Goal: Task Accomplishment & Management: Use online tool/utility

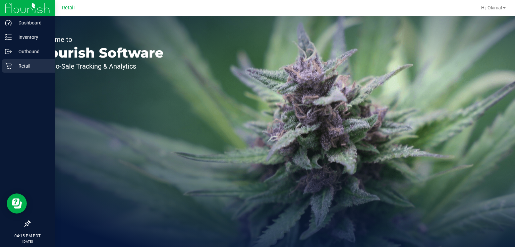
click at [11, 68] on icon at bounding box center [8, 66] width 7 height 7
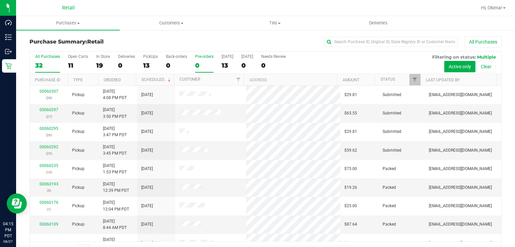
click at [212, 54] on div "Pre-orders" at bounding box center [204, 56] width 18 height 5
click at [0, 0] on input "Pre-orders 0" at bounding box center [0, 0] width 0 height 0
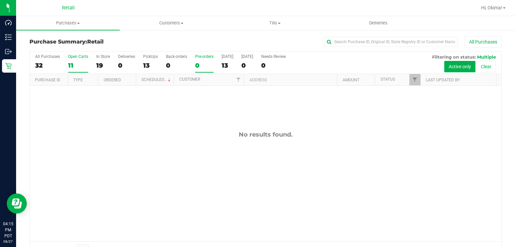
click at [70, 62] on div "11" at bounding box center [78, 66] width 20 height 8
click at [0, 0] on input "Open Carts 11" at bounding box center [0, 0] width 0 height 0
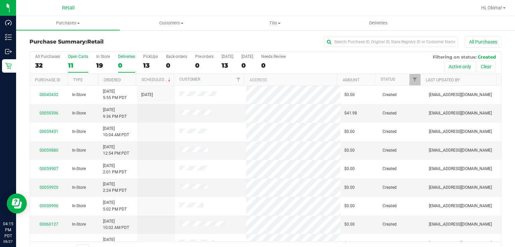
click at [118, 72] on label "Deliveries 0" at bounding box center [126, 63] width 17 height 18
click at [0, 0] on input "Deliveries 0" at bounding box center [0, 0] width 0 height 0
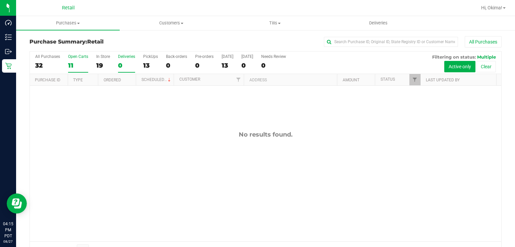
click at [75, 62] on div "11" at bounding box center [78, 66] width 20 height 8
click at [0, 0] on input "Open Carts 11" at bounding box center [0, 0] width 0 height 0
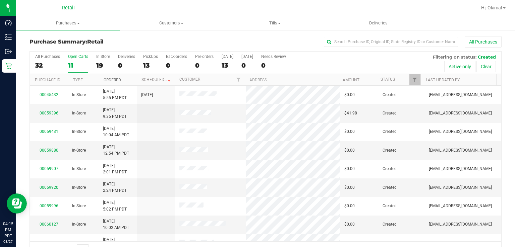
click at [118, 79] on link "Ordered" at bounding box center [112, 80] width 17 height 5
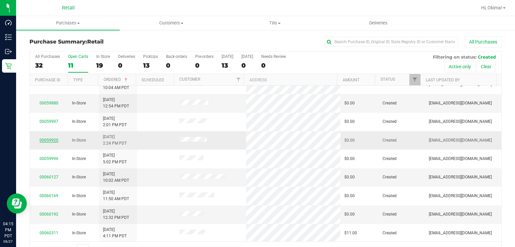
click at [47, 138] on link "00059920" at bounding box center [49, 140] width 19 height 5
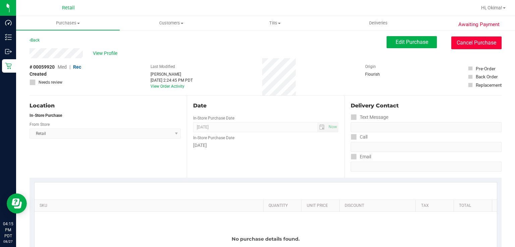
click at [468, 44] on button "Cancel Purchase" at bounding box center [476, 43] width 50 height 13
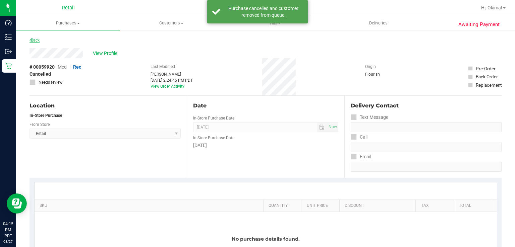
click at [30, 40] on icon at bounding box center [29, 40] width 1 height 4
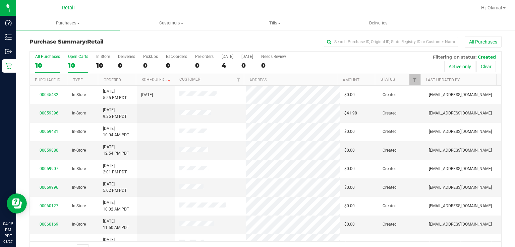
click at [72, 63] on div "10" at bounding box center [78, 66] width 20 height 8
click at [0, 0] on input "Open Carts 10" at bounding box center [0, 0] width 0 height 0
click at [119, 80] on link "Ordered" at bounding box center [112, 80] width 17 height 5
click at [52, 150] on link "00059880" at bounding box center [49, 150] width 19 height 5
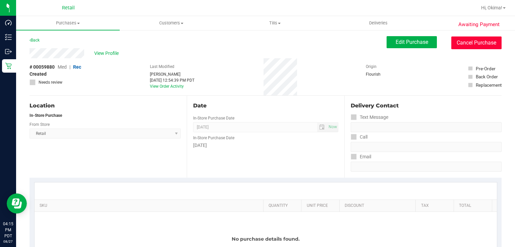
click at [473, 48] on button "Cancel Purchase" at bounding box center [476, 43] width 50 height 13
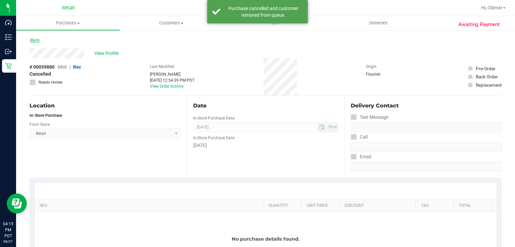
click at [30, 40] on icon at bounding box center [29, 40] width 1 height 4
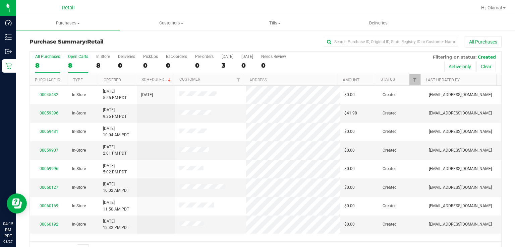
click at [78, 63] on div "8" at bounding box center [78, 66] width 20 height 8
click at [0, 0] on input "Open Carts 8" at bounding box center [0, 0] width 0 height 0
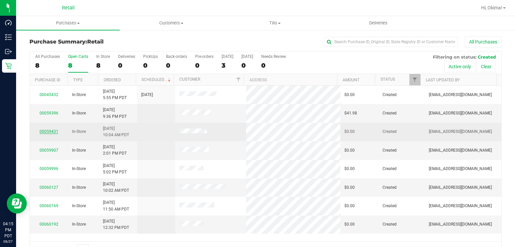
click at [51, 131] on link "00059431" at bounding box center [49, 131] width 19 height 5
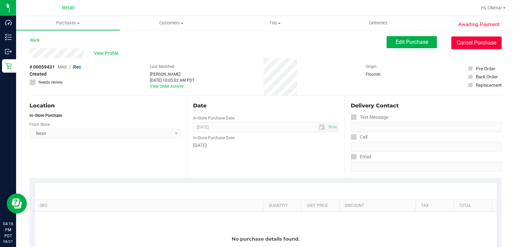
click at [469, 44] on button "Cancel Purchase" at bounding box center [476, 43] width 50 height 13
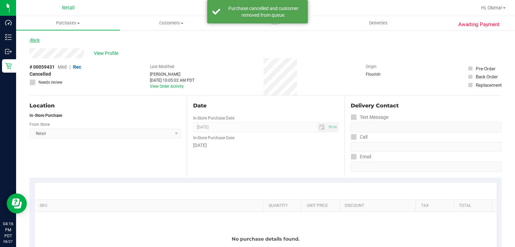
click at [30, 40] on icon at bounding box center [29, 40] width 1 height 4
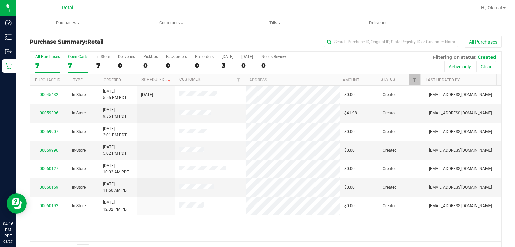
click at [72, 62] on div "7" at bounding box center [78, 66] width 20 height 8
click at [0, 0] on input "Open Carts 7" at bounding box center [0, 0] width 0 height 0
click at [115, 78] on link "Ordered" at bounding box center [112, 80] width 17 height 5
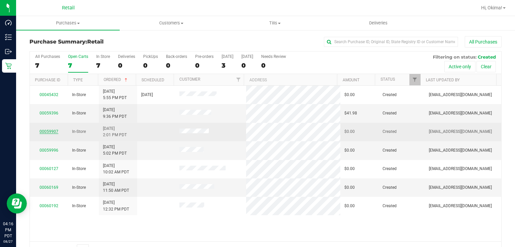
click at [52, 129] on link "00059907" at bounding box center [49, 131] width 19 height 5
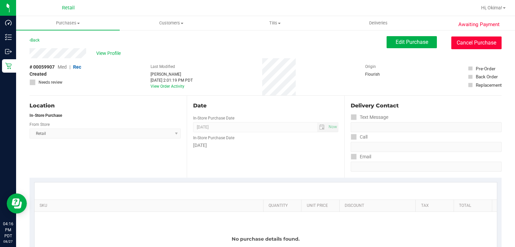
click at [478, 41] on button "Cancel Purchase" at bounding box center [476, 43] width 50 height 13
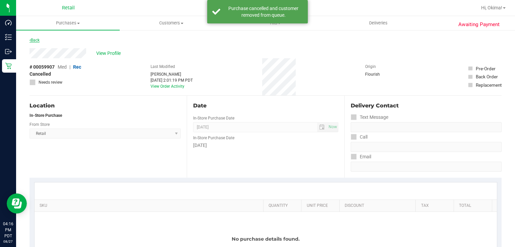
click at [33, 38] on link "Back" at bounding box center [34, 40] width 10 height 5
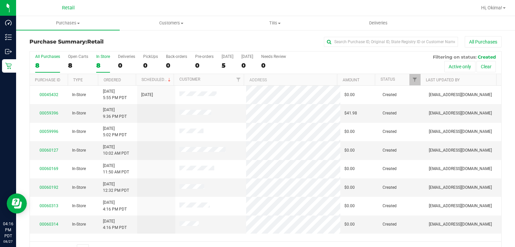
click at [99, 63] on div "8" at bounding box center [103, 66] width 14 height 8
click at [0, 0] on input "In Store 8" at bounding box center [0, 0] width 0 height 0
click at [76, 64] on div "8" at bounding box center [78, 66] width 20 height 8
click at [0, 0] on input "Open Carts 8" at bounding box center [0, 0] width 0 height 0
click at [117, 79] on link "Ordered" at bounding box center [112, 80] width 17 height 5
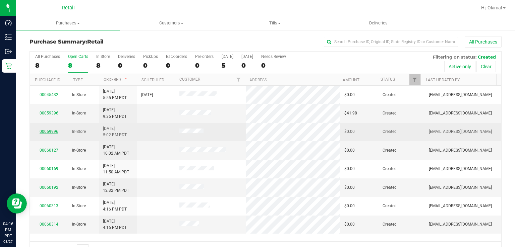
click at [51, 130] on link "00059996" at bounding box center [49, 131] width 19 height 5
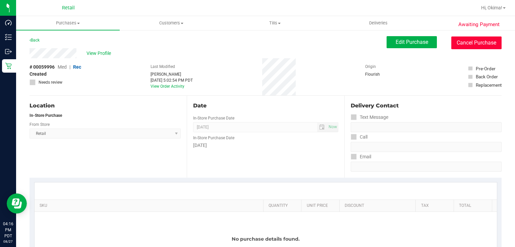
click at [469, 46] on button "Cancel Purchase" at bounding box center [476, 43] width 50 height 13
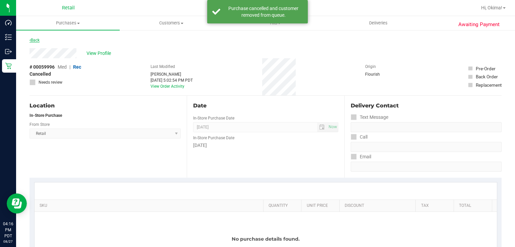
click at [30, 40] on icon at bounding box center [29, 40] width 1 height 4
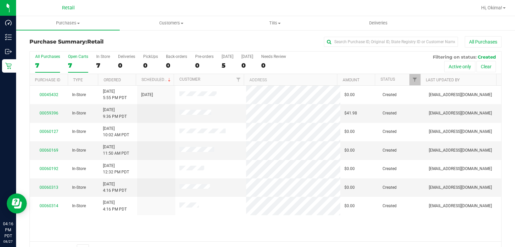
click at [78, 63] on div "7" at bounding box center [78, 66] width 20 height 8
click at [0, 0] on input "Open Carts 7" at bounding box center [0, 0] width 0 height 0
click at [118, 79] on link "Ordered" at bounding box center [112, 80] width 17 height 5
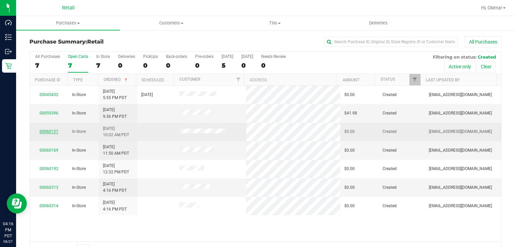
click at [50, 130] on link "00060127" at bounding box center [49, 131] width 19 height 5
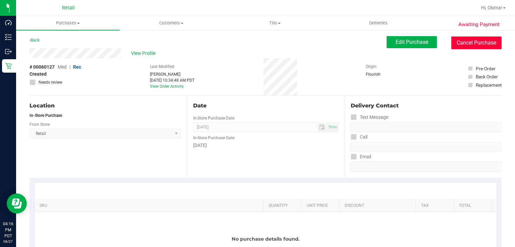
click at [478, 42] on button "Cancel Purchase" at bounding box center [476, 43] width 50 height 13
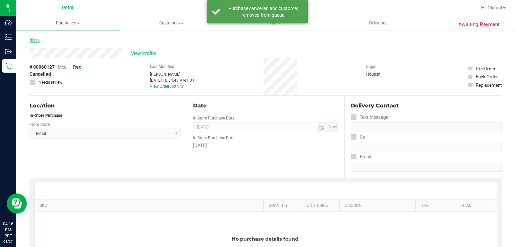
click at [36, 39] on link "Back" at bounding box center [34, 40] width 10 height 5
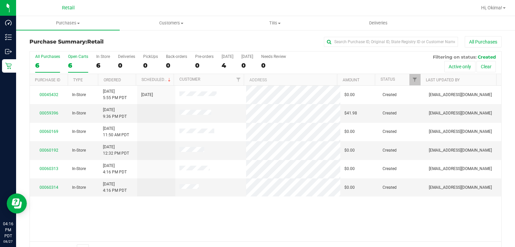
click at [70, 67] on div "6" at bounding box center [78, 66] width 20 height 8
click at [0, 0] on input "Open Carts 6" at bounding box center [0, 0] width 0 height 0
click at [115, 82] on link "Ordered" at bounding box center [112, 80] width 17 height 5
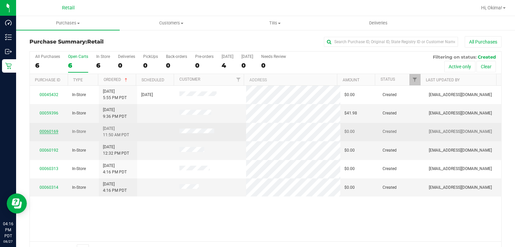
click at [50, 131] on link "00060169" at bounding box center [49, 131] width 19 height 5
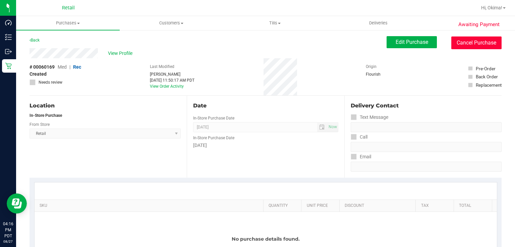
click at [473, 44] on button "Cancel Purchase" at bounding box center [476, 43] width 50 height 13
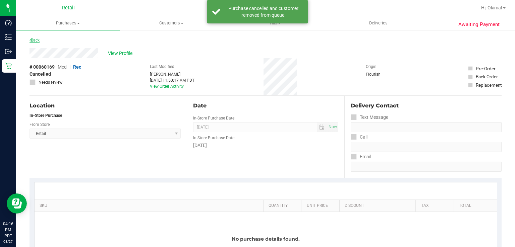
click at [30, 40] on icon at bounding box center [29, 40] width 1 height 4
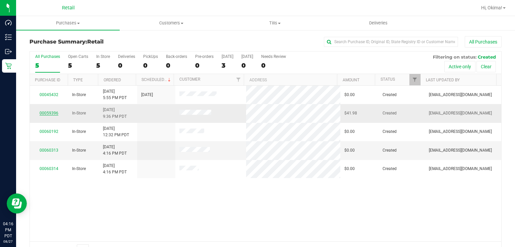
click at [51, 111] on link "00059396" at bounding box center [49, 113] width 19 height 5
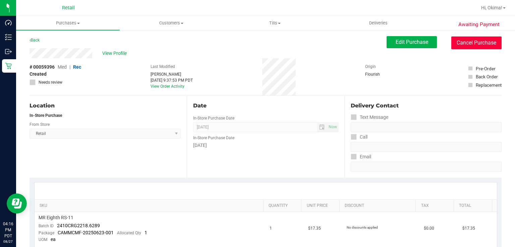
click at [464, 49] on button "Cancel Purchase" at bounding box center [476, 43] width 50 height 13
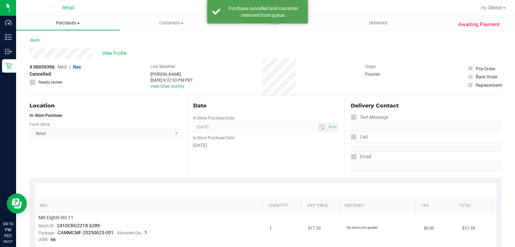
click at [41, 29] on uib-tab-heading "Purchases Summary of purchases Fulfillment All purchases" at bounding box center [68, 23] width 104 height 14
click at [113, 108] on div "Location" at bounding box center [104, 106] width 151 height 8
click at [30, 40] on icon at bounding box center [29, 40] width 1 height 4
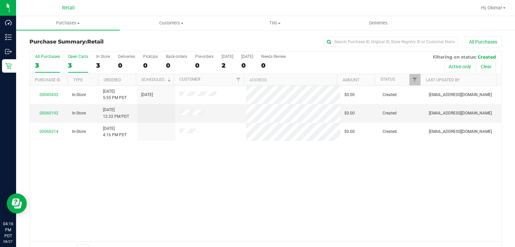
click at [74, 58] on div "Open Carts" at bounding box center [78, 56] width 20 height 5
click at [0, 0] on input "Open Carts 3" at bounding box center [0, 0] width 0 height 0
click at [114, 79] on link "Ordered" at bounding box center [112, 80] width 17 height 5
click at [42, 114] on link "00060192" at bounding box center [49, 113] width 19 height 5
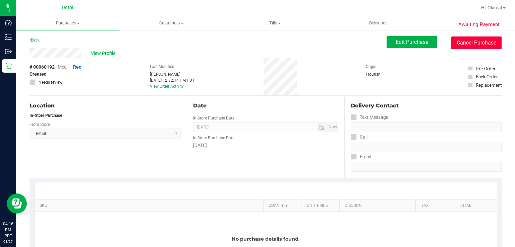
click at [472, 44] on button "Cancel Purchase" at bounding box center [476, 43] width 50 height 13
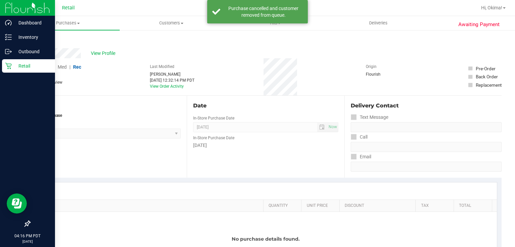
click at [10, 66] on icon at bounding box center [8, 66] width 7 height 7
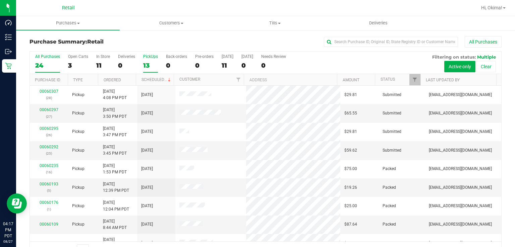
click at [151, 58] on div "PickUps" at bounding box center [150, 56] width 15 height 5
click at [0, 0] on input "PickUps 13" at bounding box center [0, 0] width 0 height 0
click at [110, 80] on link "Ordered" at bounding box center [112, 80] width 17 height 5
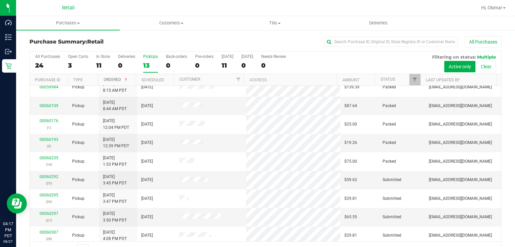
scroll to position [84, 0]
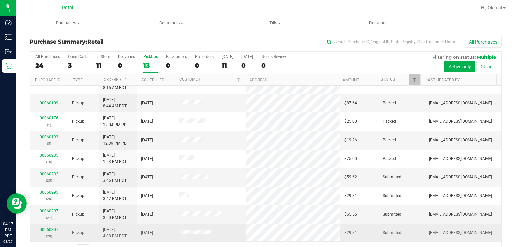
click at [49, 231] on div "00060307 (28)" at bounding box center [49, 233] width 30 height 13
click at [48, 228] on link "00060307" at bounding box center [49, 229] width 19 height 5
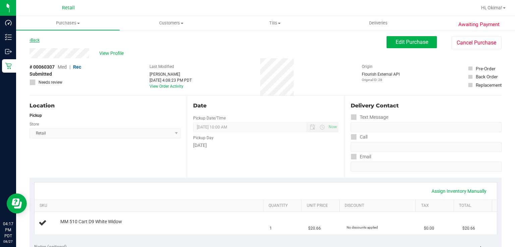
click at [35, 40] on link "Back" at bounding box center [34, 40] width 10 height 5
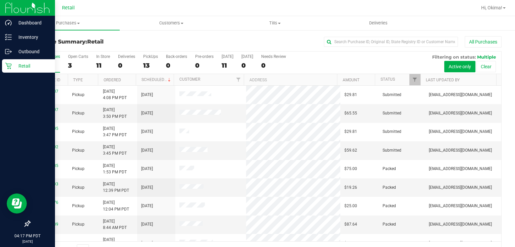
click at [10, 71] on div "Retail" at bounding box center [28, 65] width 53 height 13
click at [36, 42] on div "Inventory" at bounding box center [28, 36] width 53 height 13
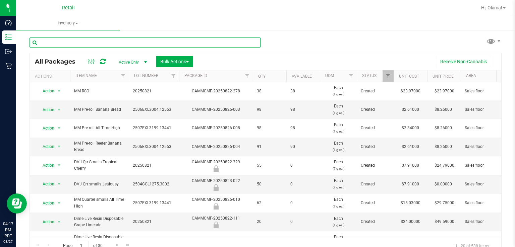
click at [137, 42] on input "text" at bounding box center [144, 43] width 231 height 10
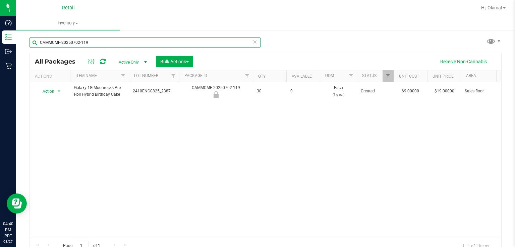
type input "CAMMCMF-20250702-119"
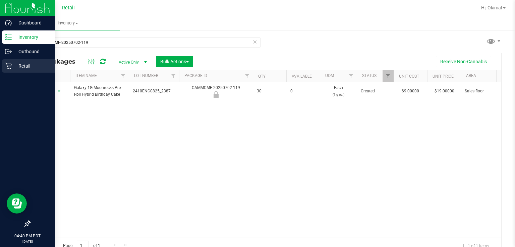
click at [1, 66] on link "Retail" at bounding box center [27, 66] width 55 height 14
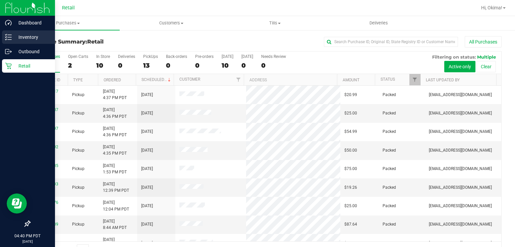
click at [29, 36] on p "Inventory" at bounding box center [32, 37] width 40 height 8
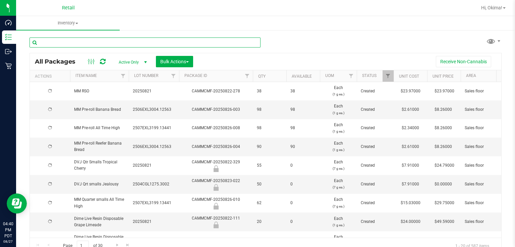
click at [155, 42] on input "text" at bounding box center [144, 43] width 231 height 10
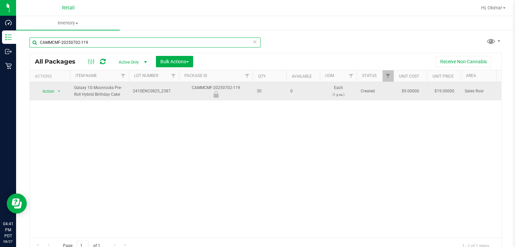
type input "CAMMCMF-20250702-119"
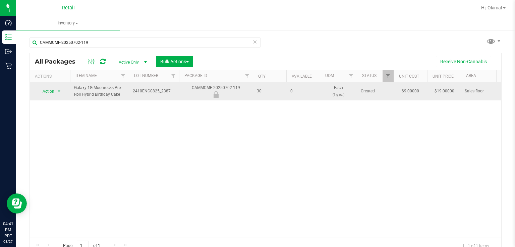
click at [39, 91] on span "Action" at bounding box center [46, 91] width 18 height 9
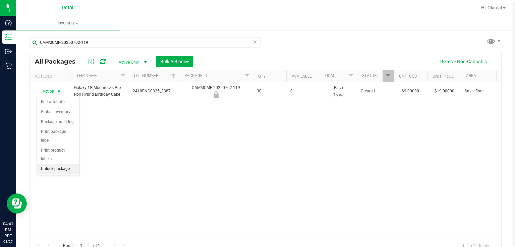
click at [64, 164] on li "Unlock package" at bounding box center [58, 169] width 43 height 10
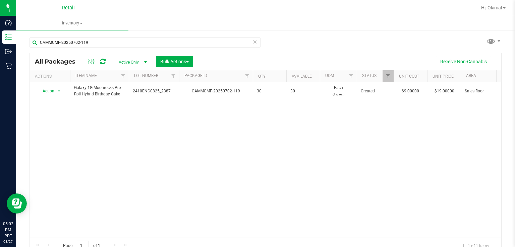
click at [253, 42] on icon at bounding box center [254, 42] width 5 height 8
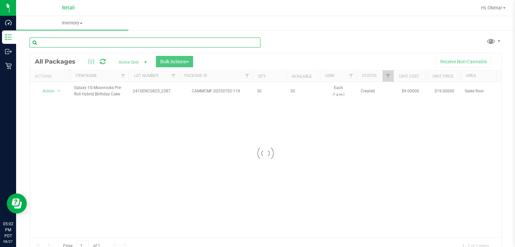
click at [80, 41] on input "text" at bounding box center [144, 43] width 231 height 10
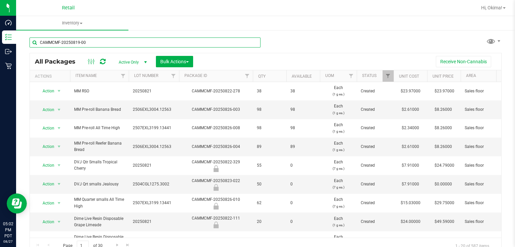
type input "CAMMCMF-20250819-008"
